Goal: Task Accomplishment & Management: Manage account settings

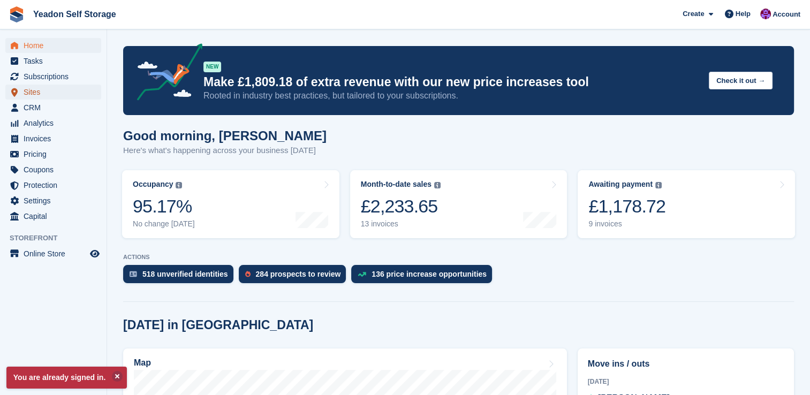
click at [32, 95] on span "Sites" at bounding box center [56, 92] width 64 height 15
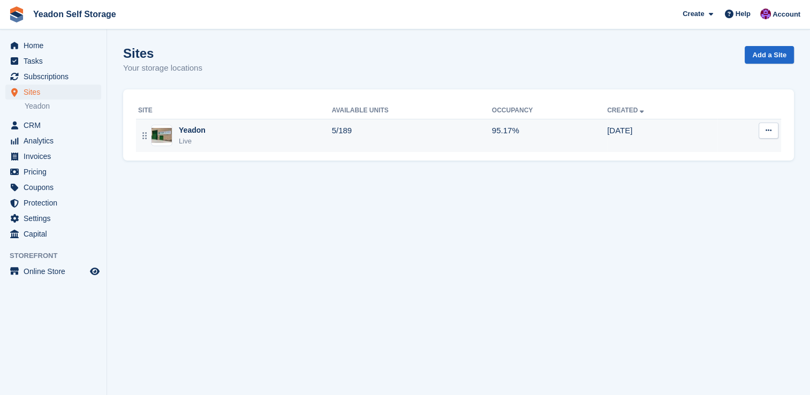
click at [184, 132] on div "Yeadon" at bounding box center [192, 130] width 27 height 11
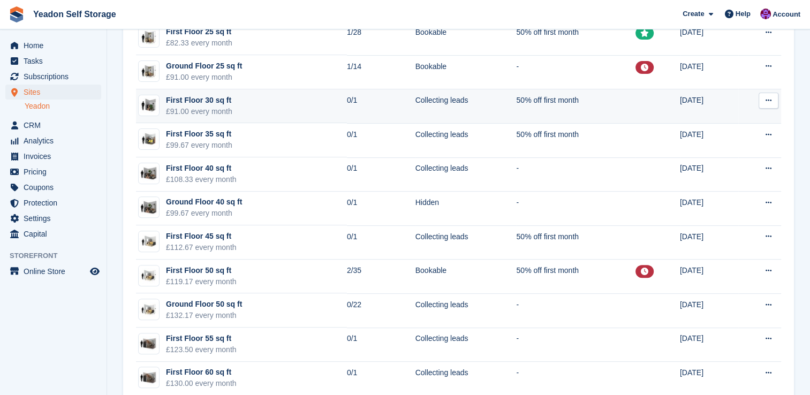
scroll to position [428, 0]
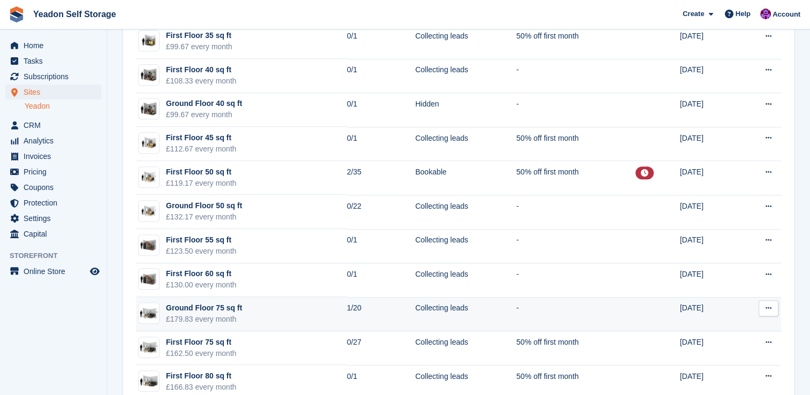
click at [772, 308] on button at bounding box center [769, 308] width 20 height 16
click at [720, 325] on p "Edit unit type" at bounding box center [727, 329] width 93 height 14
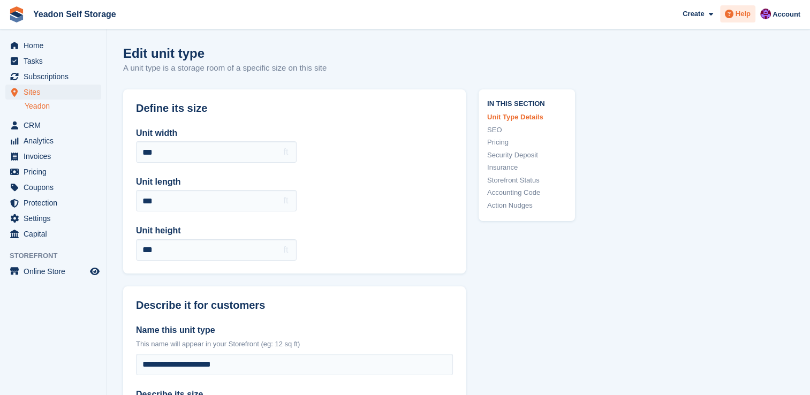
click at [745, 14] on span "Help" at bounding box center [743, 14] width 15 height 11
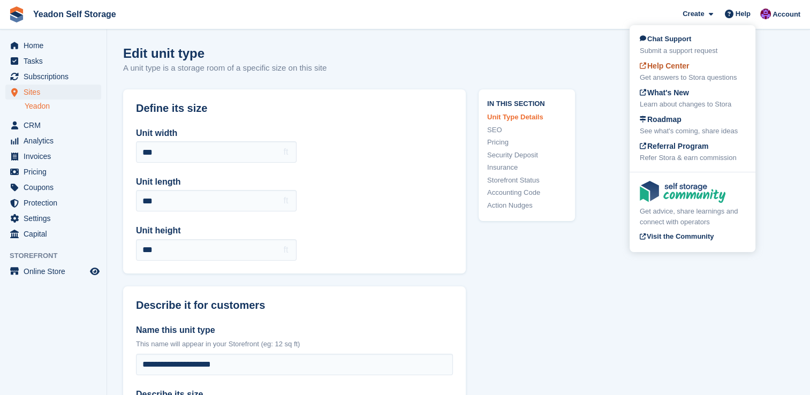
click at [678, 62] on span "Help Center" at bounding box center [665, 66] width 50 height 9
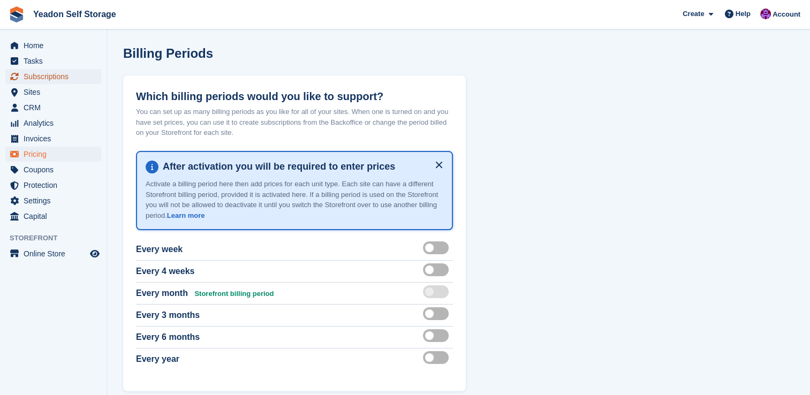
click at [60, 80] on span "Subscriptions" at bounding box center [56, 76] width 64 height 15
